Goal: Information Seeking & Learning: Find specific fact

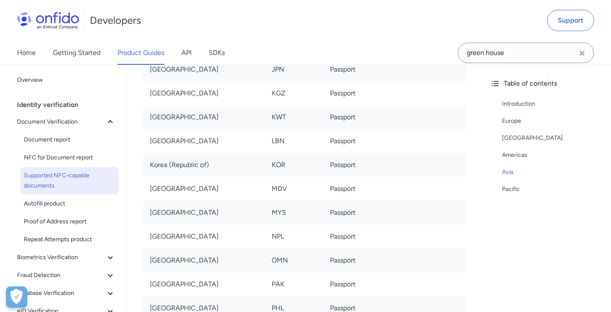
scroll to position [3452, 0]
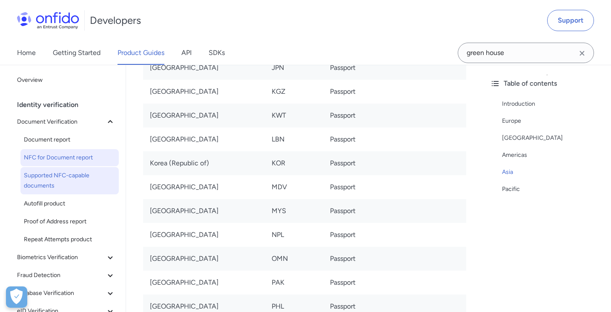
click at [78, 157] on span "NFC for Document report" at bounding box center [70, 157] width 92 height 10
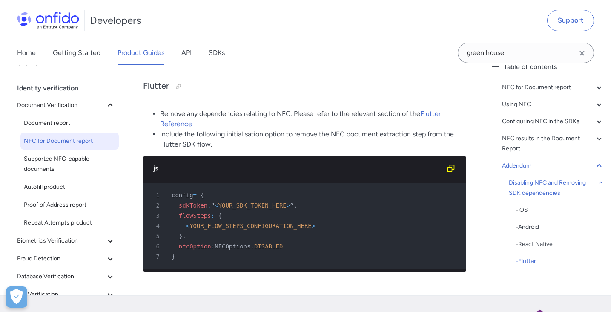
scroll to position [5530, 0]
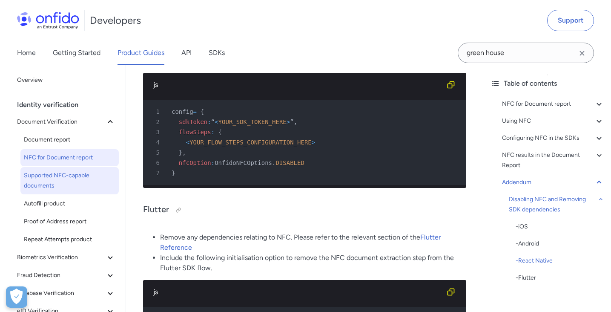
click at [71, 175] on span "Supported NFC-capable documents" at bounding box center [70, 180] width 92 height 20
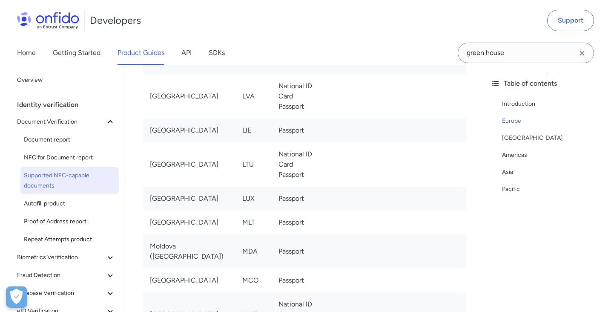
scroll to position [959, 0]
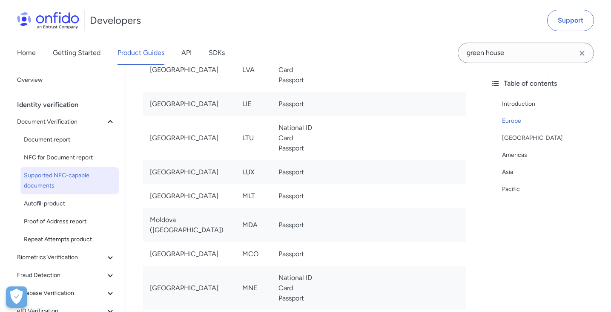
click at [584, 54] on icon "Clear search field button" at bounding box center [581, 53] width 5 height 5
click at [516, 54] on input "Onfido search input field" at bounding box center [526, 53] width 136 height 20
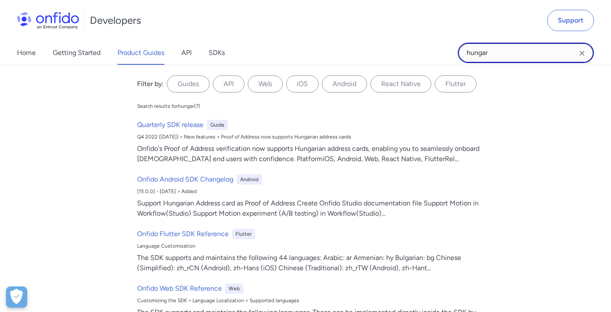
scroll to position [5530, 0]
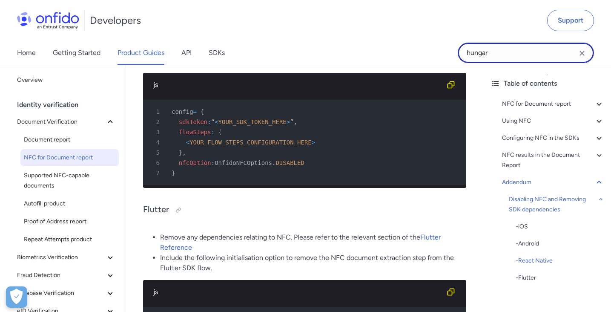
type input "hungar"
click at [586, 56] on icon "Clear search field button" at bounding box center [582, 53] width 10 height 10
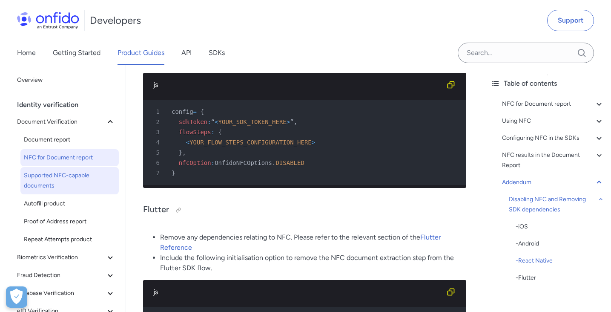
click at [63, 179] on span "Supported NFC-capable documents" at bounding box center [70, 180] width 92 height 20
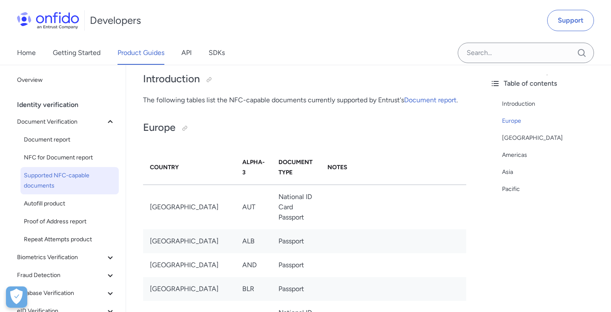
scroll to position [761, 0]
